Goal: Task Accomplishment & Management: Use online tool/utility

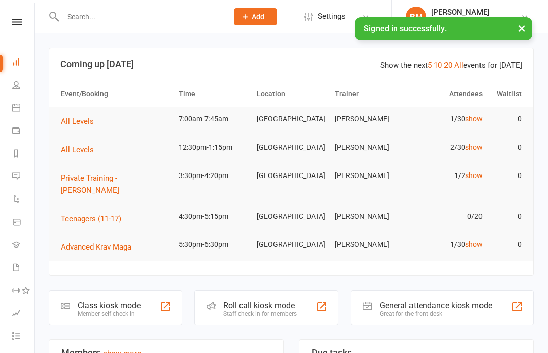
click at [465, 115] on link "show" at bounding box center [473, 119] width 17 height 8
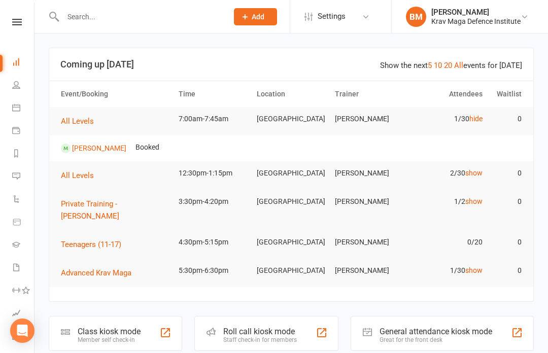
click at [478, 118] on link "hide" at bounding box center [475, 119] width 13 height 8
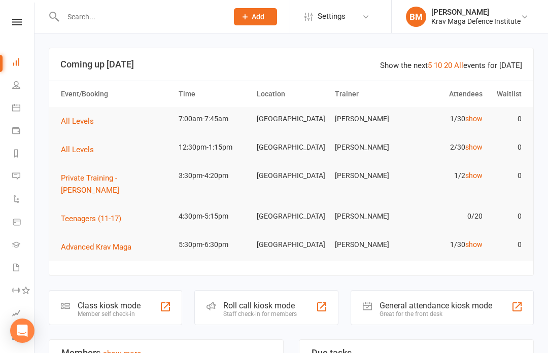
click at [475, 148] on link "show" at bounding box center [473, 147] width 17 height 8
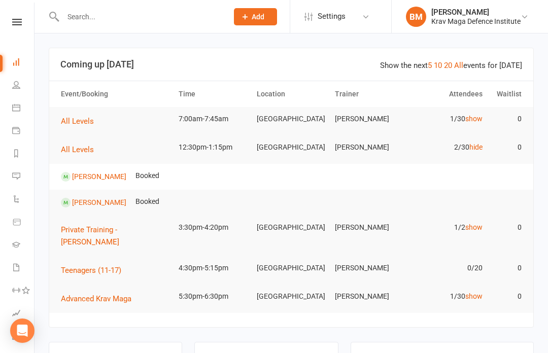
click at [477, 143] on link "hide" at bounding box center [475, 147] width 13 height 8
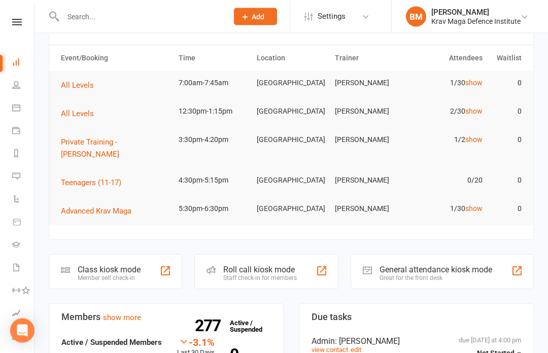
scroll to position [36, 0]
click at [476, 204] on link "show" at bounding box center [473, 208] width 17 height 8
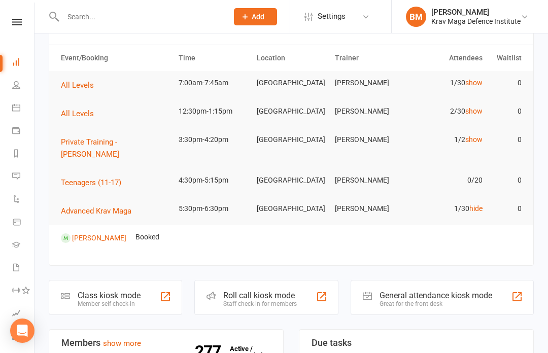
click at [479, 204] on link "hide" at bounding box center [475, 208] width 13 height 8
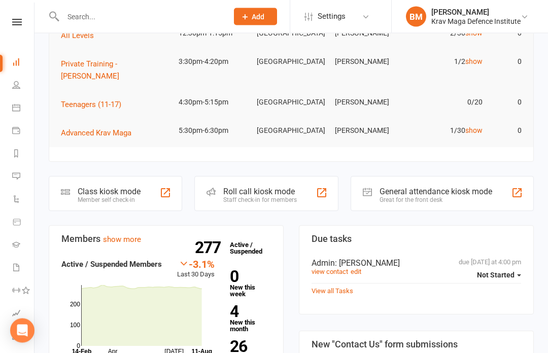
scroll to position [117, 0]
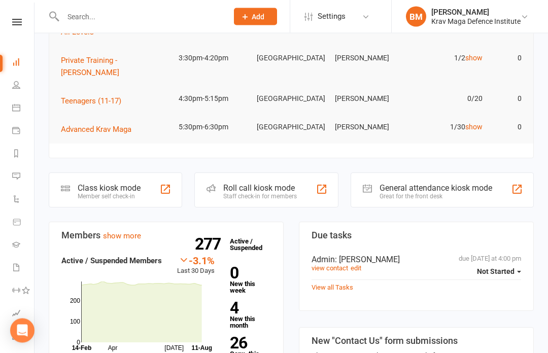
click at [238, 336] on strong "26" at bounding box center [248, 343] width 37 height 15
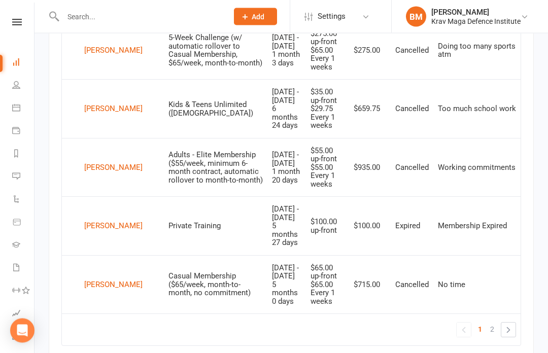
scroll to position [1064, 0]
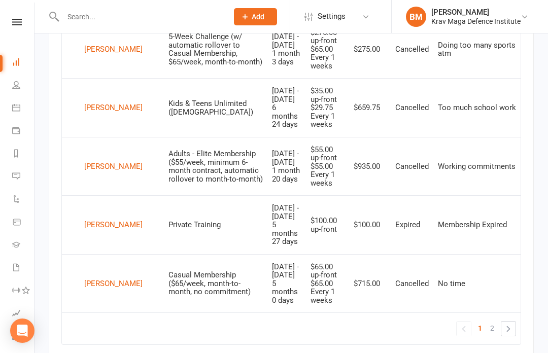
click at [496, 321] on link "2" at bounding box center [492, 328] width 12 height 14
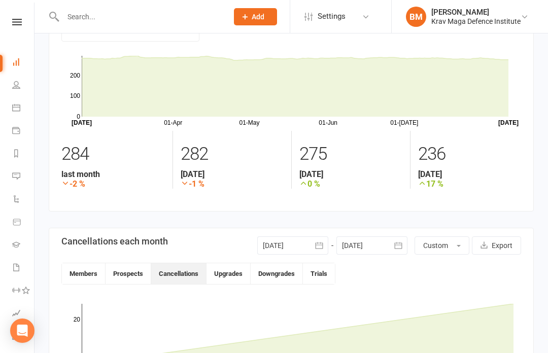
scroll to position [0, 0]
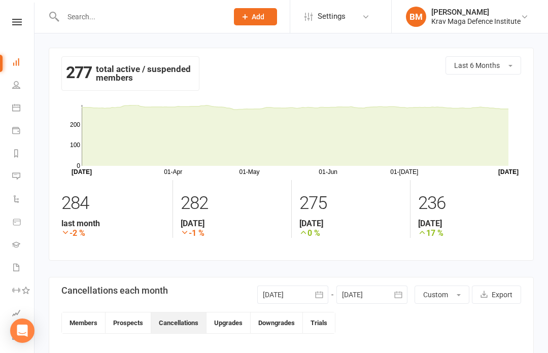
click at [17, 109] on icon at bounding box center [16, 107] width 8 height 8
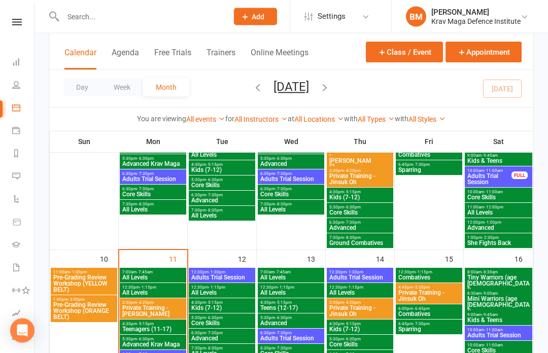
scroll to position [284, 0]
click at [90, 282] on span "Pre-Grading Review Workshop (YELLOW BELT)" at bounding box center [84, 283] width 62 height 18
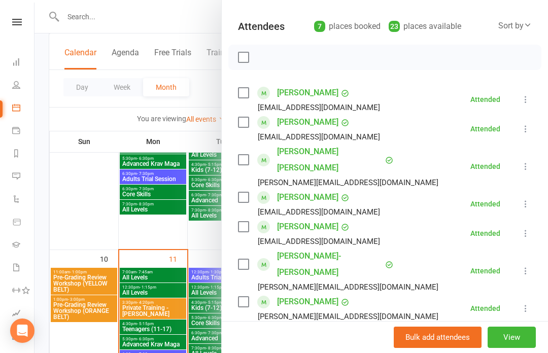
scroll to position [100, 0]
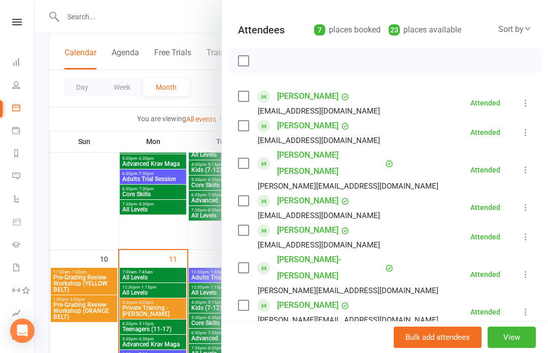
click at [94, 300] on div at bounding box center [290, 176] width 513 height 353
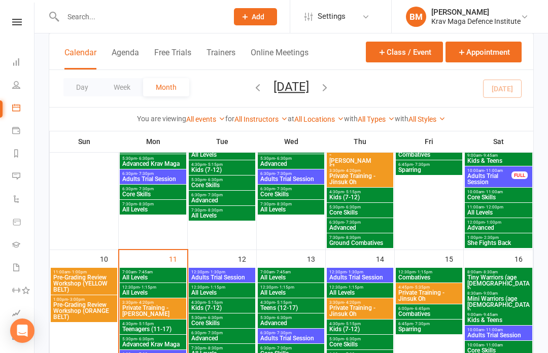
click at [90, 305] on span "Pre-Grading Review Workshop (ORANGE BELT)" at bounding box center [84, 311] width 62 height 18
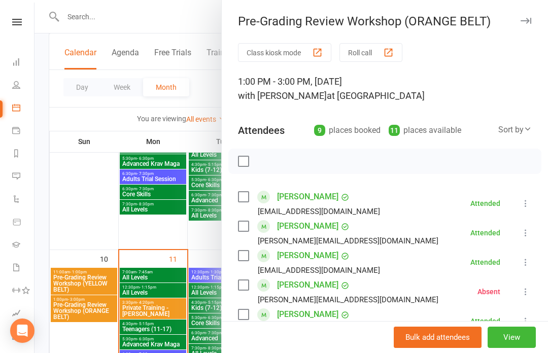
scroll to position [0, 0]
click at [73, 206] on div at bounding box center [290, 176] width 513 height 353
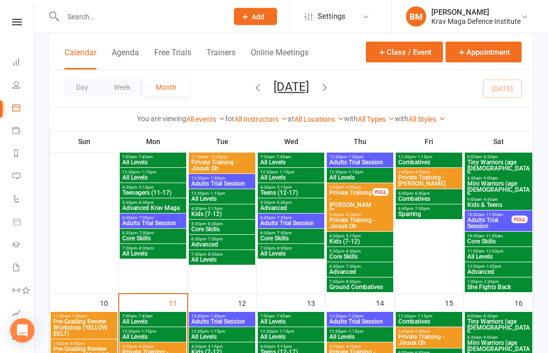
scroll to position [245, 0]
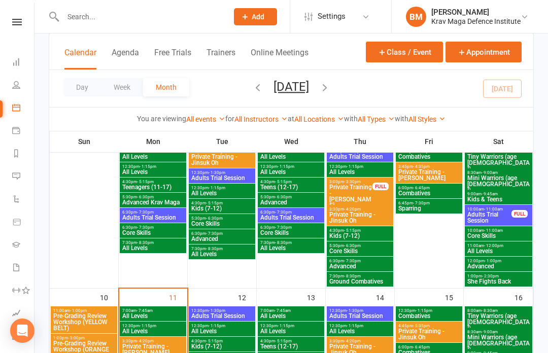
click at [511, 263] on span "12:00pm - 1:00pm" at bounding box center [498, 261] width 63 height 5
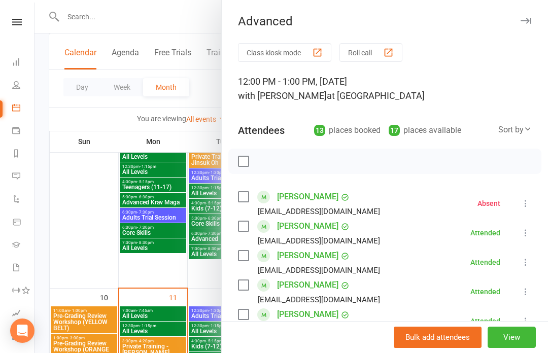
scroll to position [-1, 0]
click at [80, 244] on div at bounding box center [290, 176] width 513 height 353
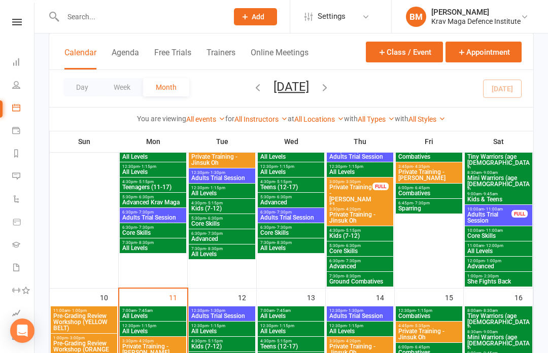
scroll to position [0, 0]
click at [20, 109] on icon at bounding box center [16, 107] width 8 height 8
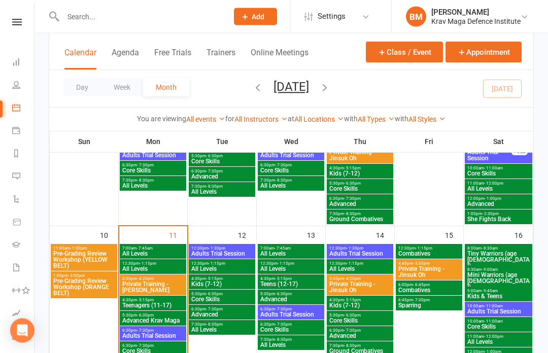
scroll to position [334, 0]
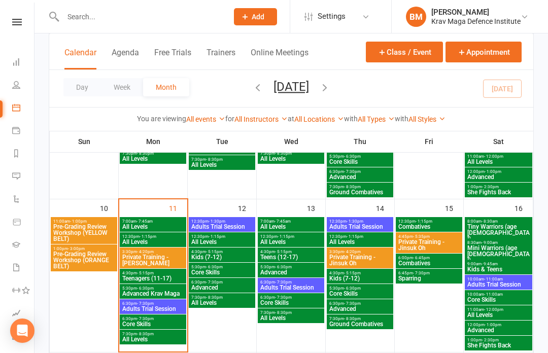
click at [160, 228] on span "All Levels" at bounding box center [153, 227] width 62 height 6
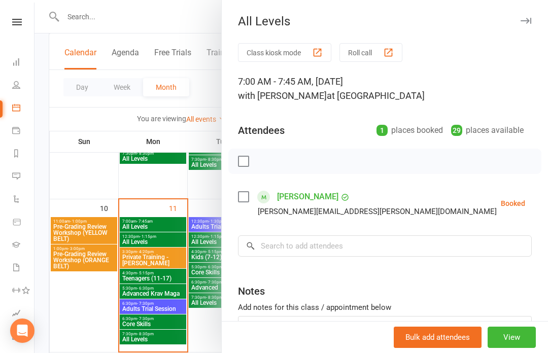
click at [461, 348] on button "Bulk add attendees" at bounding box center [438, 337] width 88 height 21
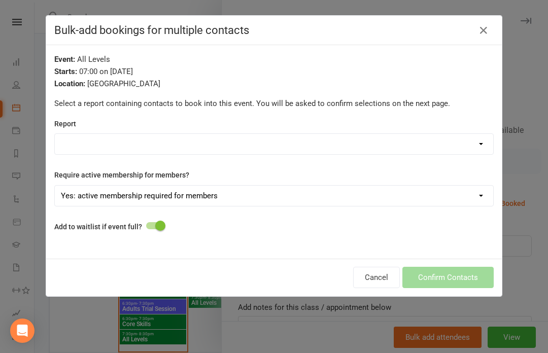
click at [488, 36] on icon "button" at bounding box center [483, 30] width 12 height 12
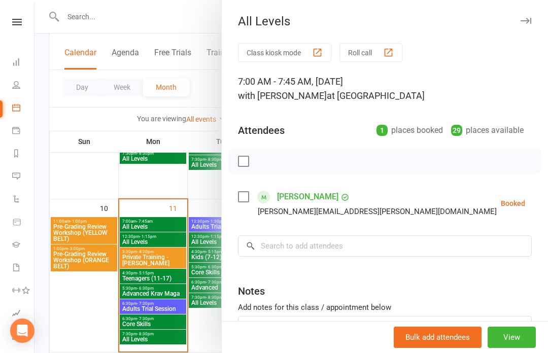
click at [519, 348] on button "View" at bounding box center [511, 337] width 48 height 21
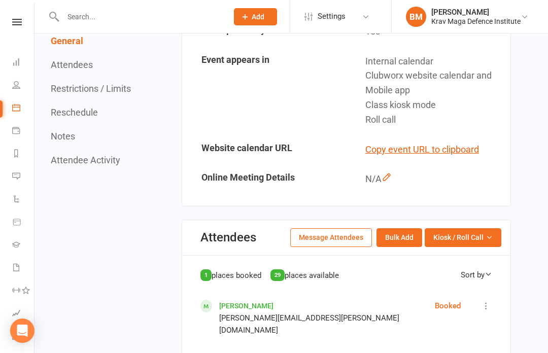
scroll to position [323, 0]
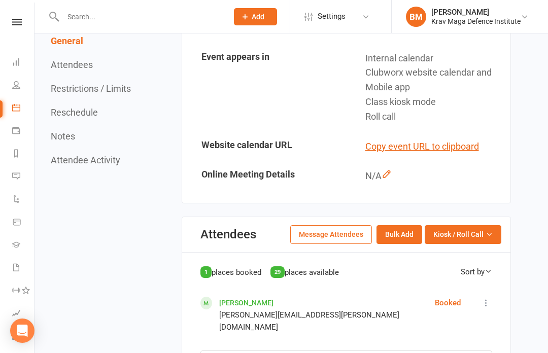
click at [491, 232] on icon "button" at bounding box center [488, 234] width 7 height 7
click at [471, 250] on link "Enter Kiosk Mode" at bounding box center [450, 258] width 100 height 20
